Goal: Task Accomplishment & Management: Manage account settings

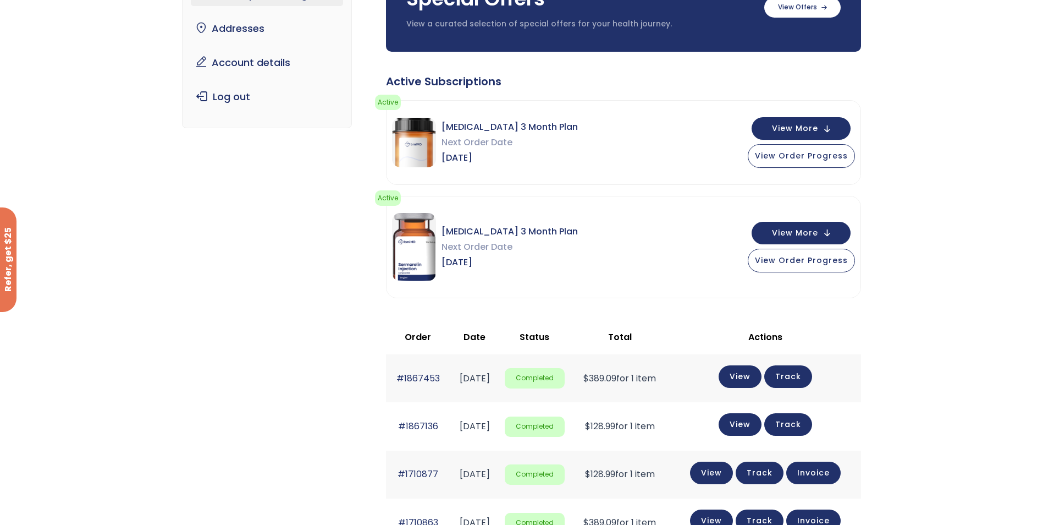
scroll to position [110, 0]
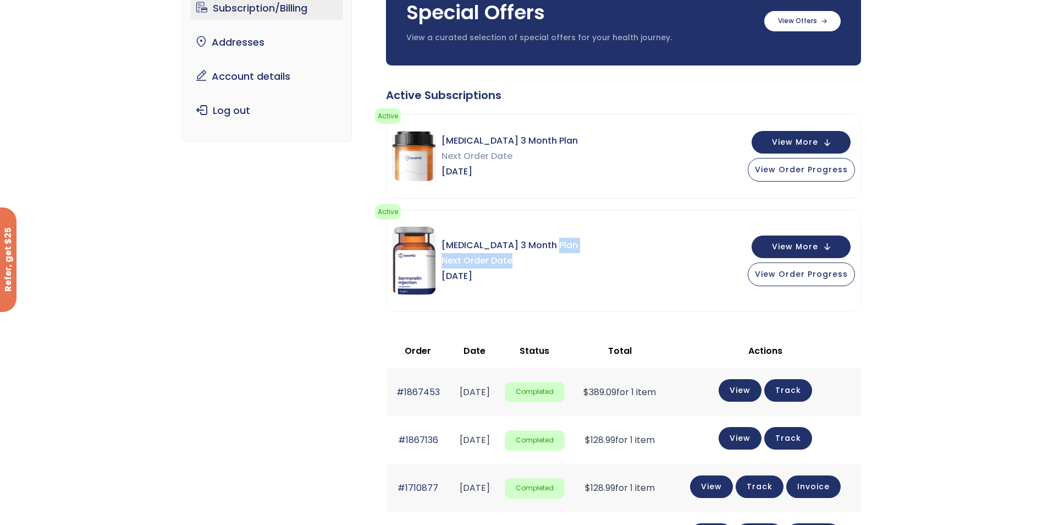
click at [623, 253] on div "[MEDICAL_DATA] 3 Month Plan Next Order Date [DATE] View More View Order Progress" at bounding box center [624, 260] width 474 height 101
drag, startPoint x: 623, startPoint y: 253, endPoint x: 541, endPoint y: 242, distance: 82.1
click at [541, 242] on span "[MEDICAL_DATA] 3 Month Plan" at bounding box center [510, 245] width 136 height 15
click at [779, 242] on span "View More" at bounding box center [795, 245] width 46 height 7
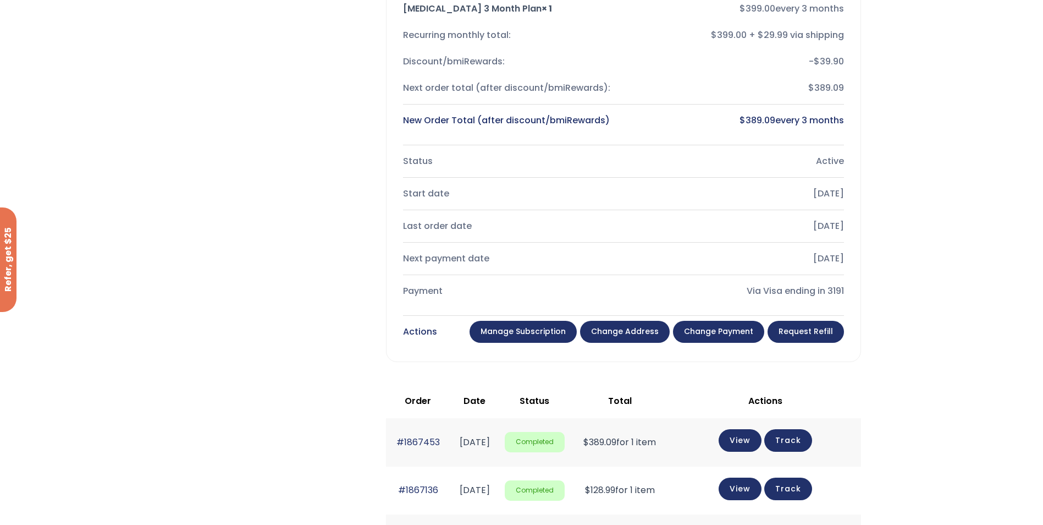
scroll to position [440, 0]
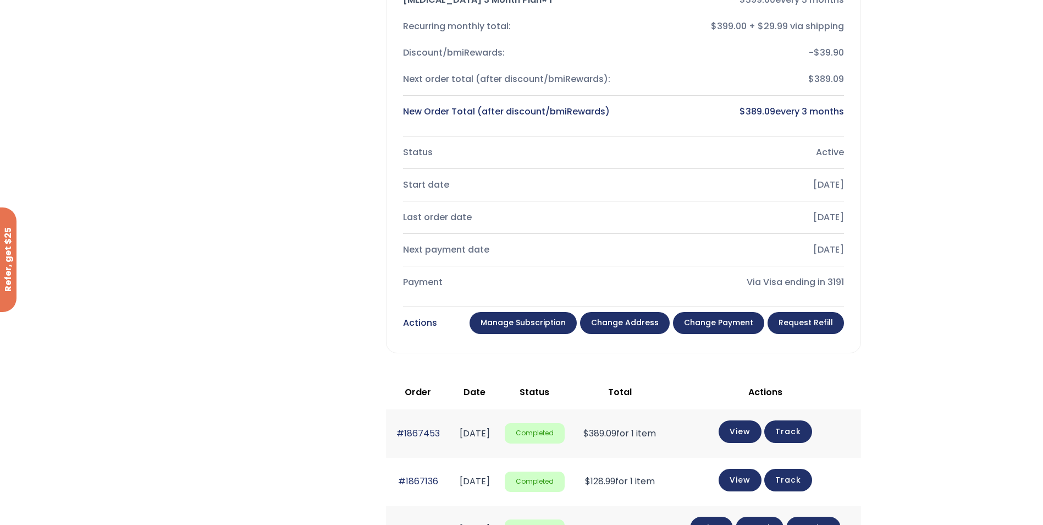
click at [550, 324] on link "Manage Subscription" at bounding box center [523, 323] width 107 height 22
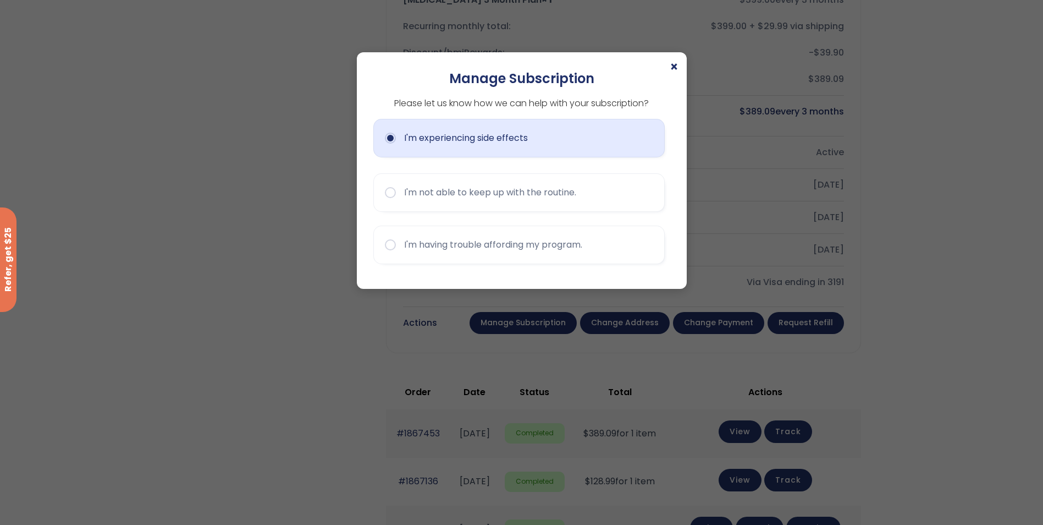
click at [592, 149] on button "I'm experiencing side effects" at bounding box center [519, 138] width 292 height 39
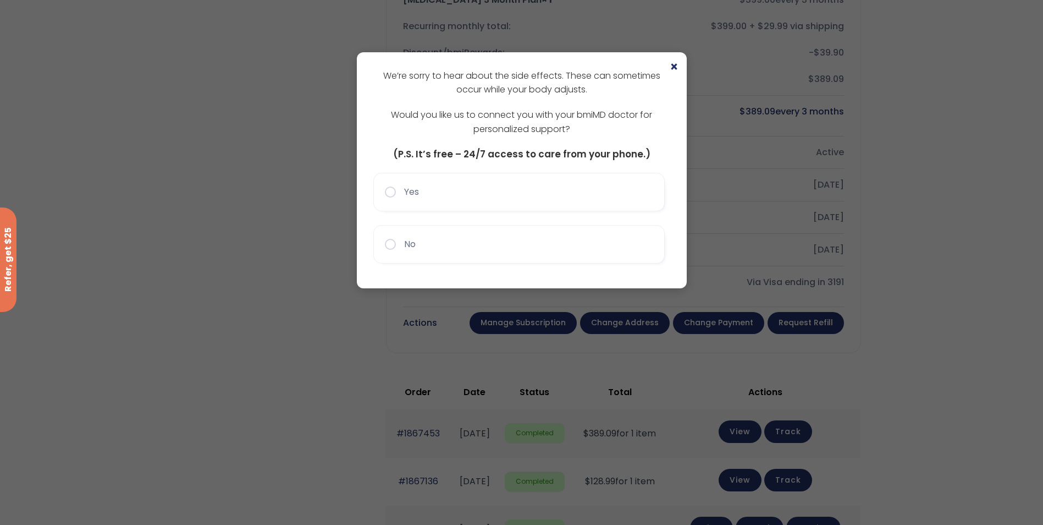
drag, startPoint x: 675, startPoint y: 68, endPoint x: 674, endPoint y: 62, distance: 6.1
click at [675, 64] on span "×" at bounding box center [674, 67] width 9 height 13
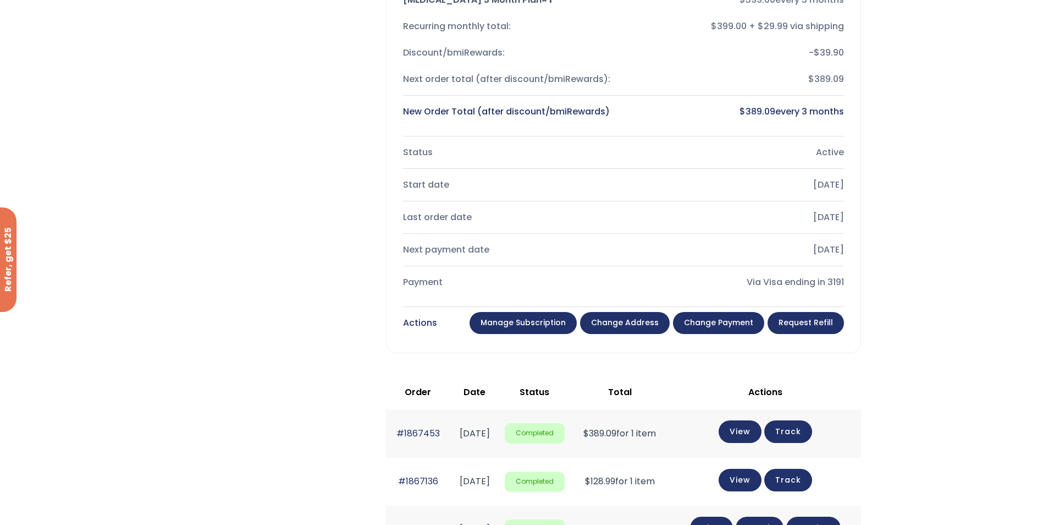
scroll to position [495, 0]
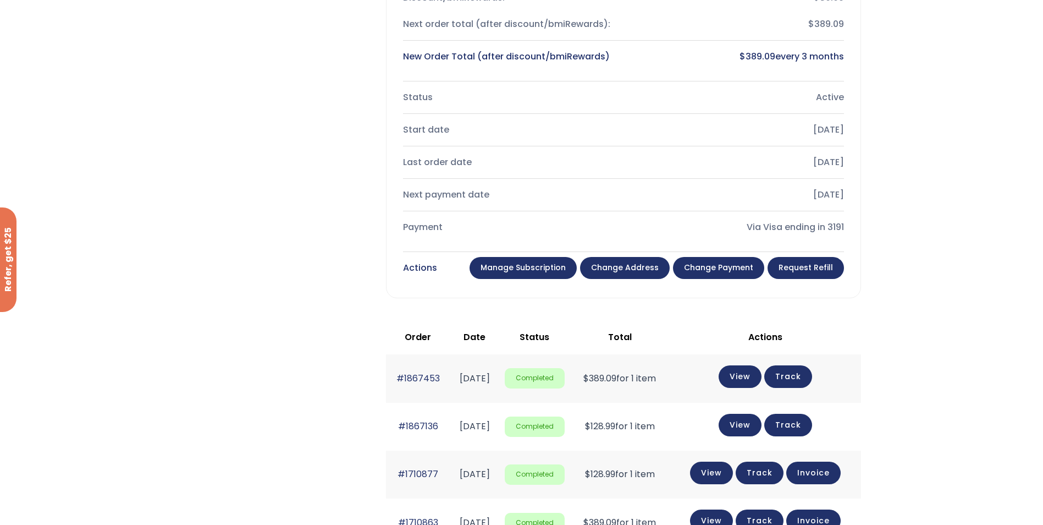
click at [521, 273] on link "Manage Subscription" at bounding box center [523, 268] width 107 height 22
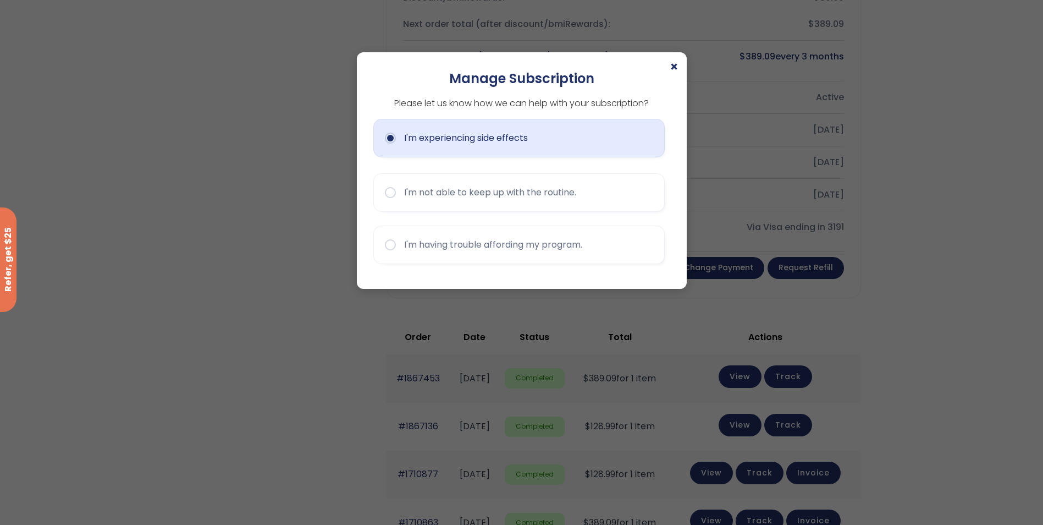
click at [585, 135] on button "I'm experiencing side effects" at bounding box center [519, 138] width 292 height 39
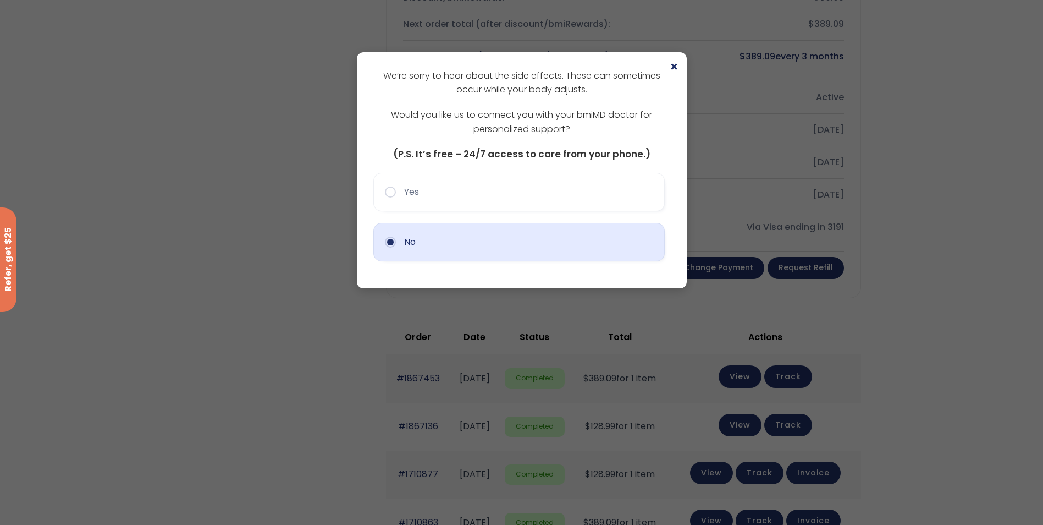
click at [416, 261] on button "No" at bounding box center [519, 242] width 292 height 39
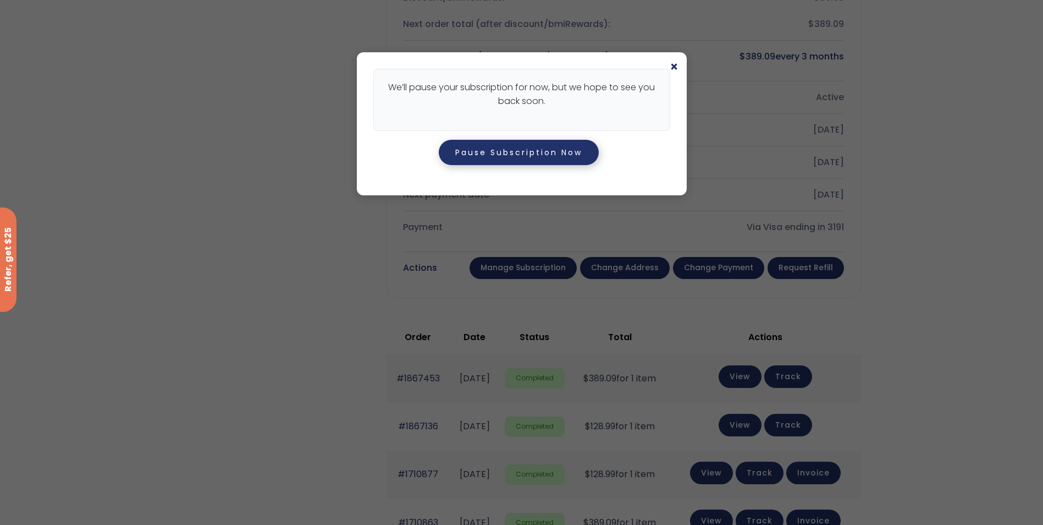
click at [524, 161] on button "Pause Subscription Now" at bounding box center [519, 152] width 160 height 25
